Goal: Information Seeking & Learning: Check status

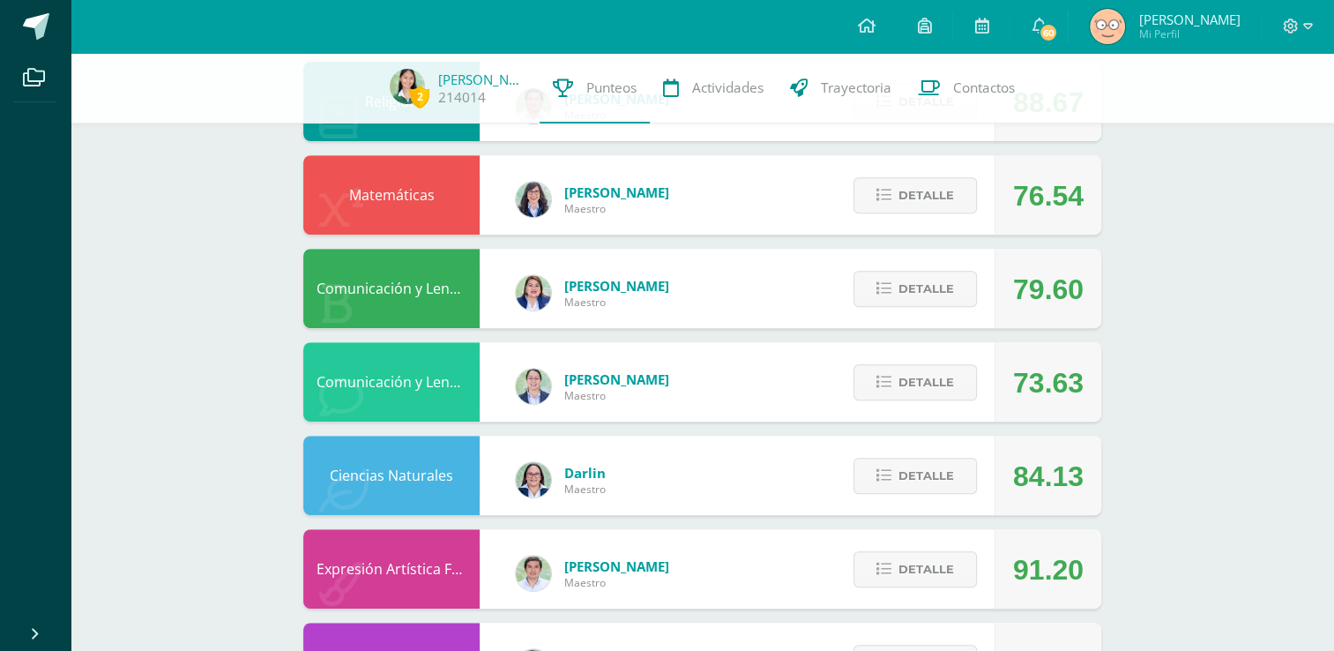
scroll to position [684, 0]
click at [935, 285] on span "Detalle" at bounding box center [927, 288] width 56 height 33
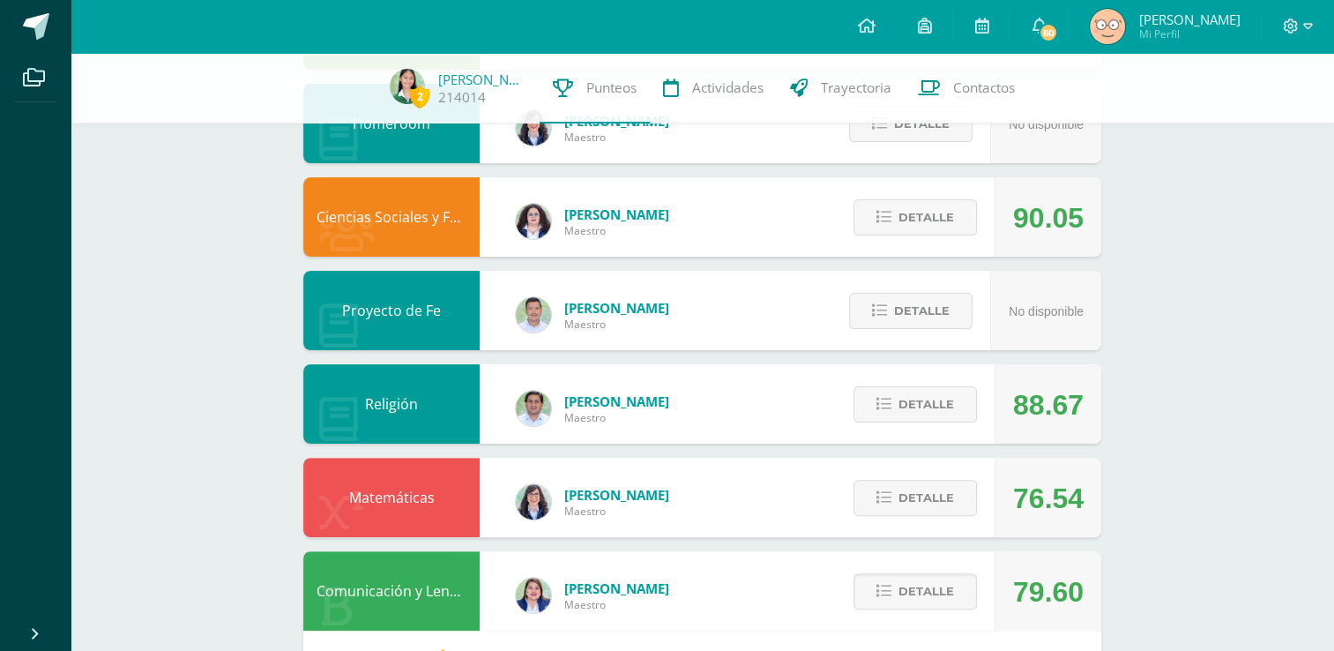
scroll to position [0, 0]
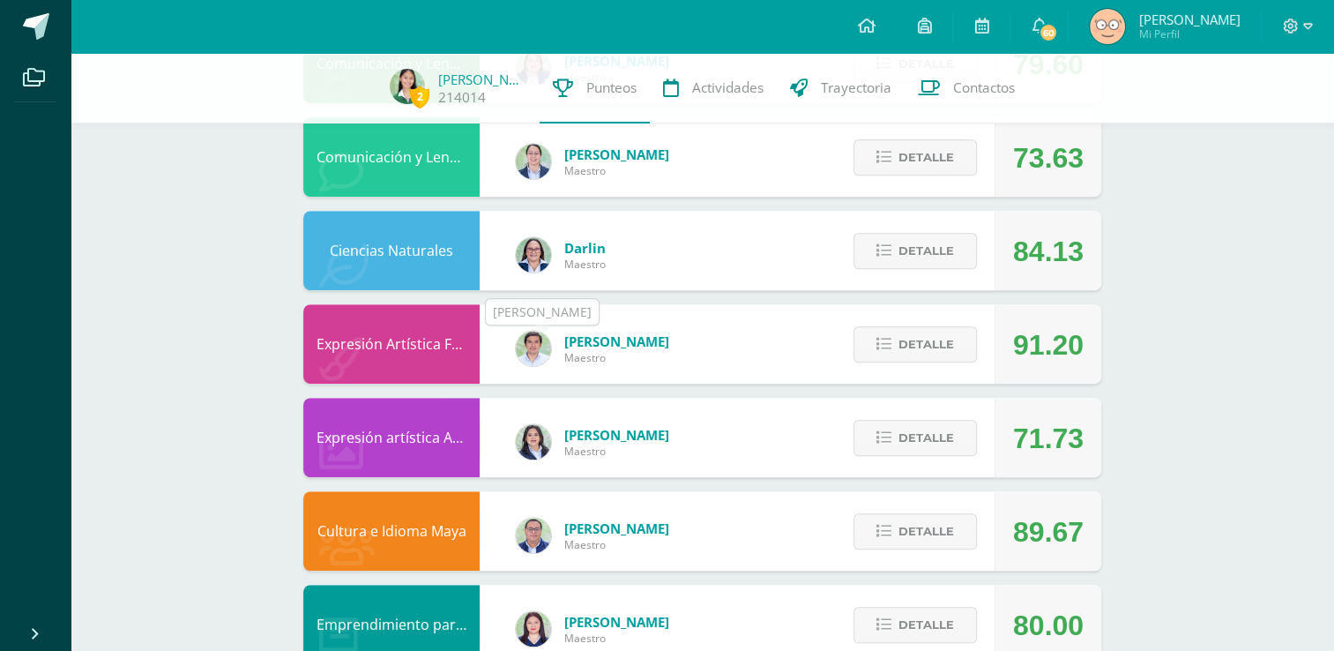
scroll to position [1050, 0]
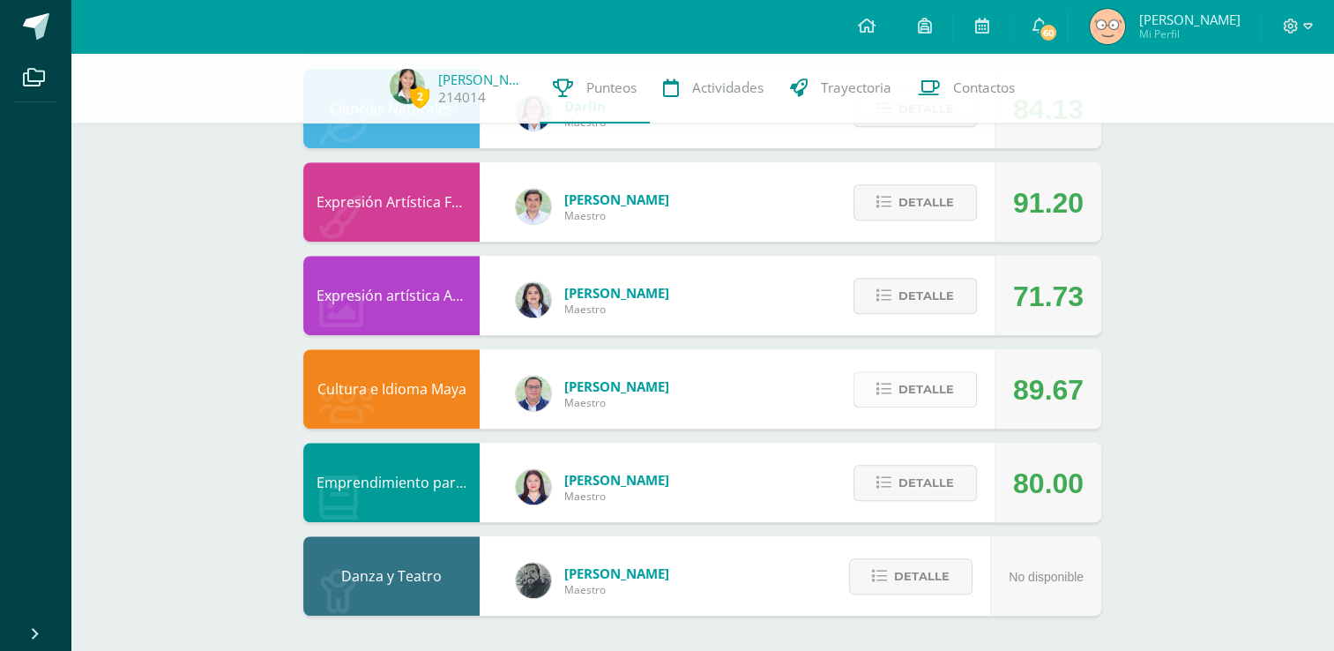
click at [904, 390] on span "Detalle" at bounding box center [927, 389] width 56 height 33
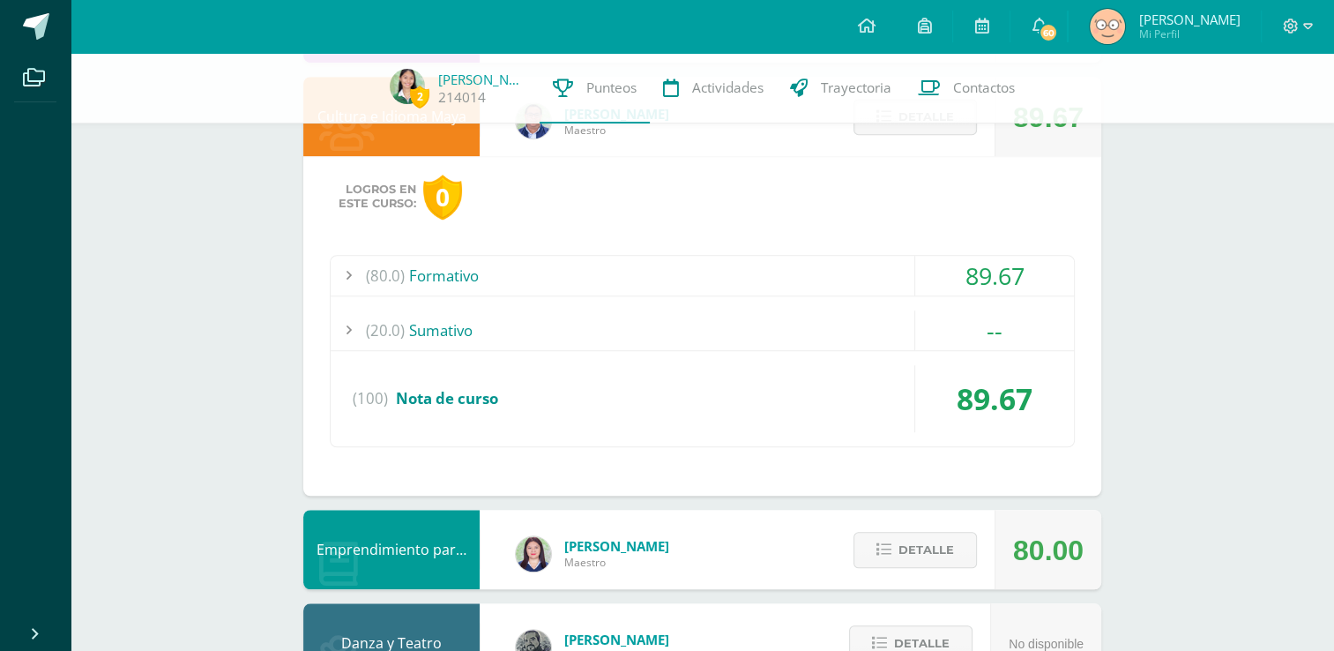
scroll to position [1326, 0]
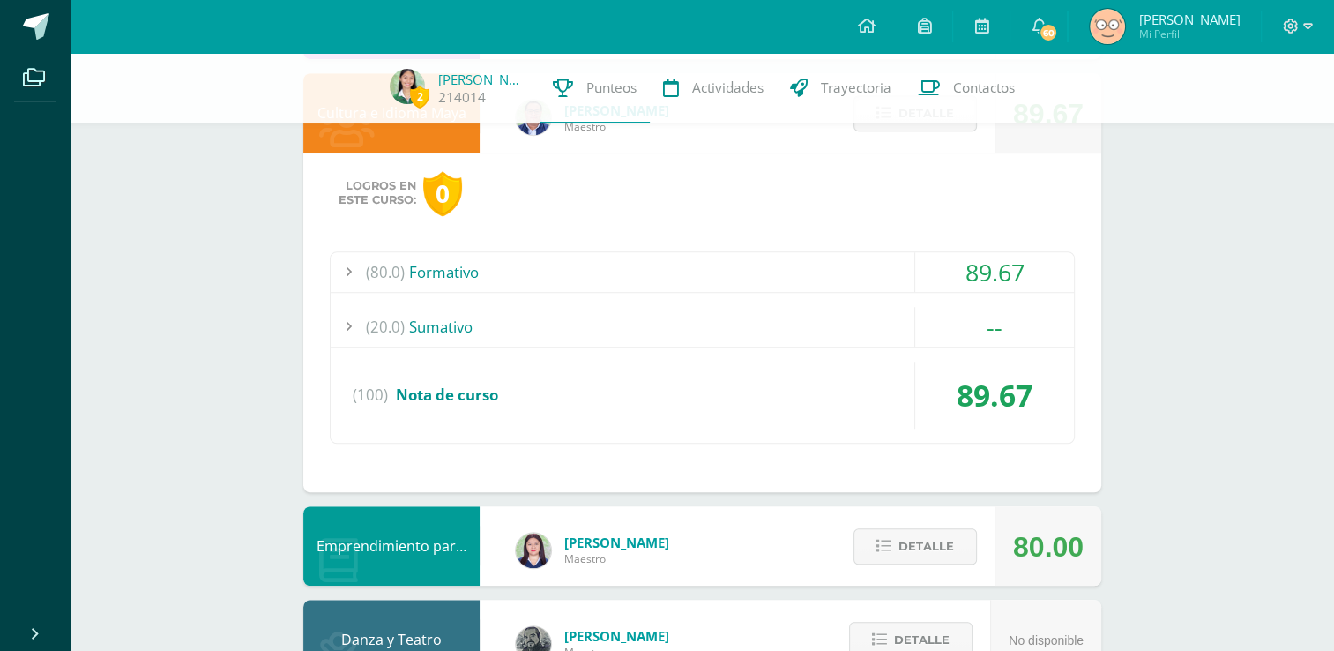
click at [428, 287] on div "(80.0) Formativo" at bounding box center [702, 272] width 743 height 40
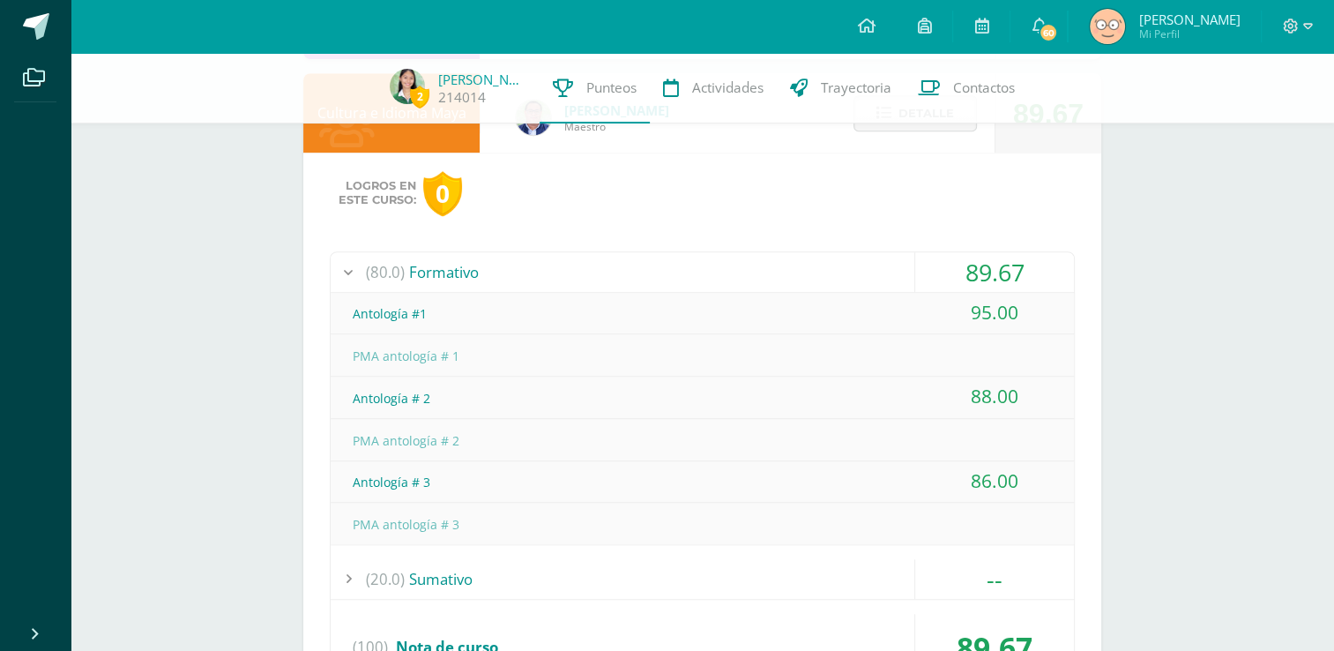
click at [428, 287] on div "(80.0) Formativo" at bounding box center [702, 272] width 743 height 40
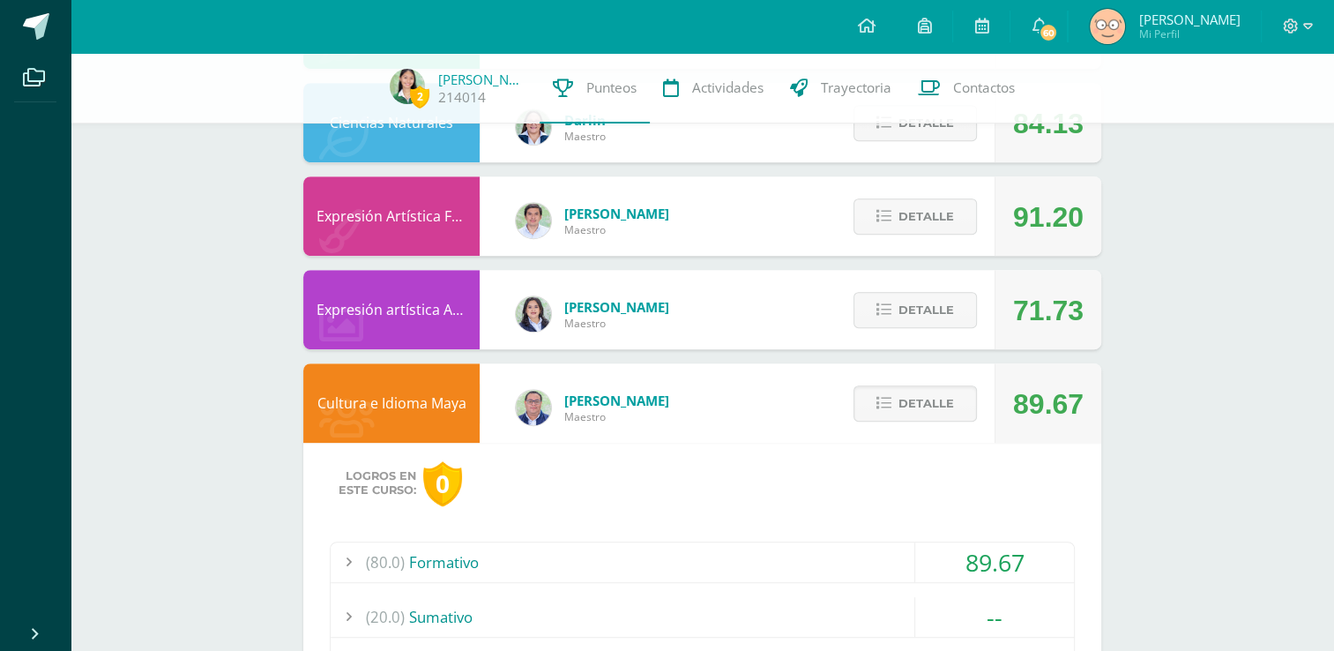
scroll to position [1034, 0]
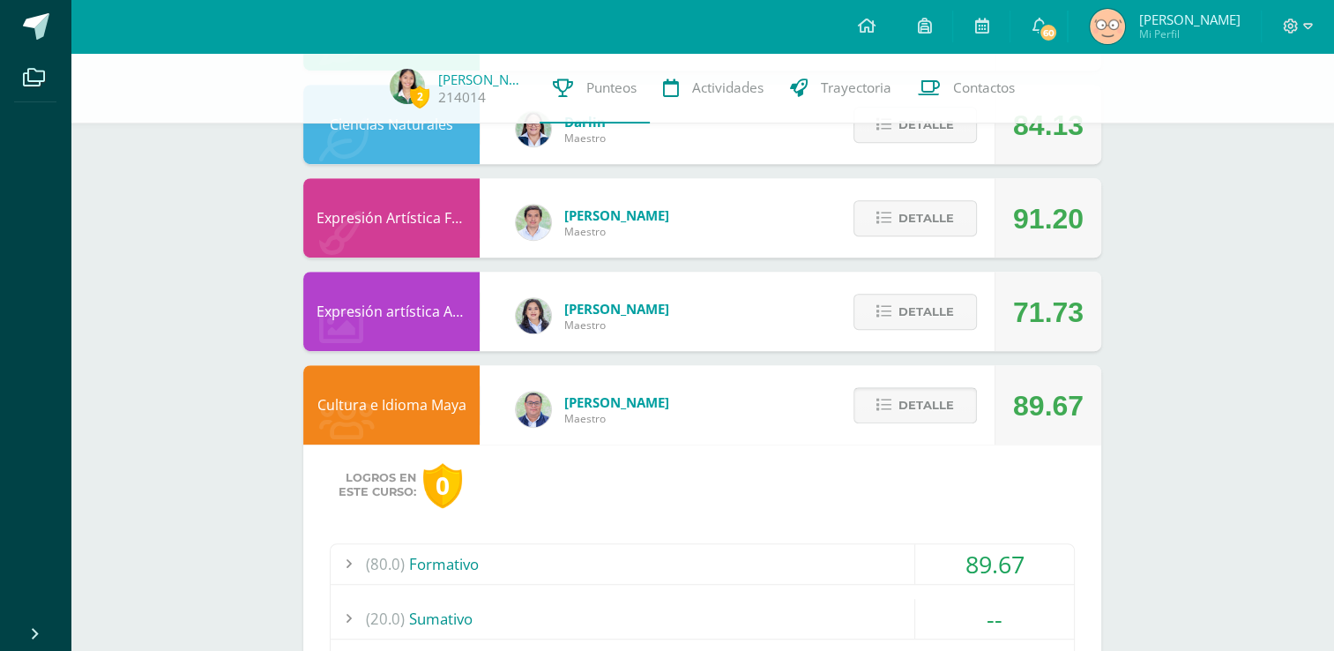
click at [929, 404] on span "Detalle" at bounding box center [927, 405] width 56 height 33
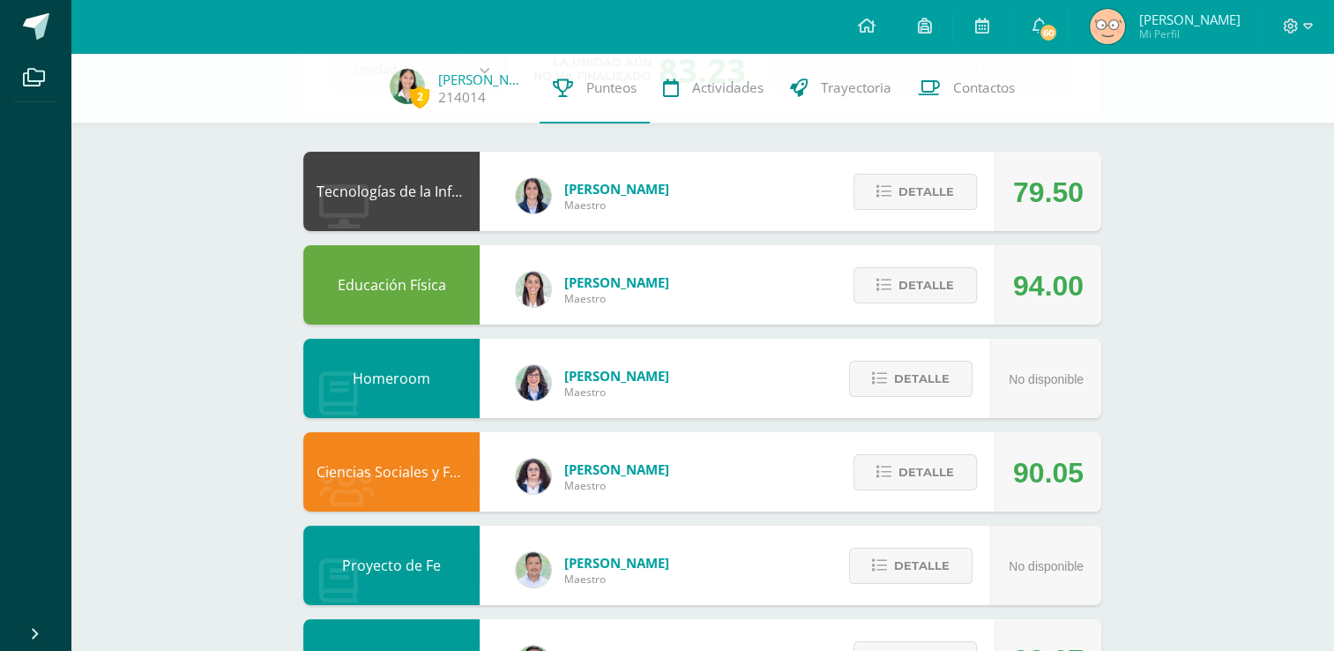
scroll to position [129, 0]
